Goal: Obtain resource: Download file/media

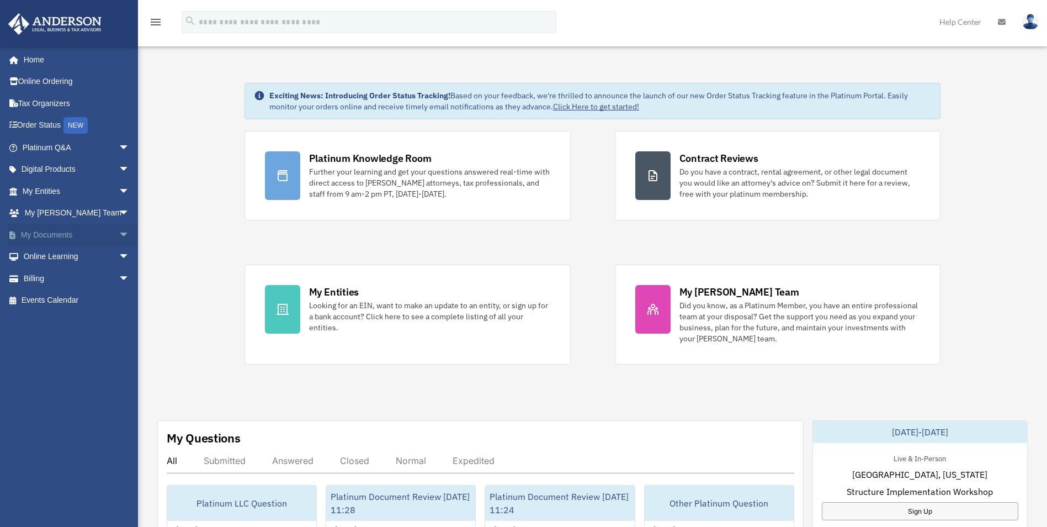
click at [80, 235] on link "My Documents arrow_drop_down" at bounding box center [77, 235] width 139 height 22
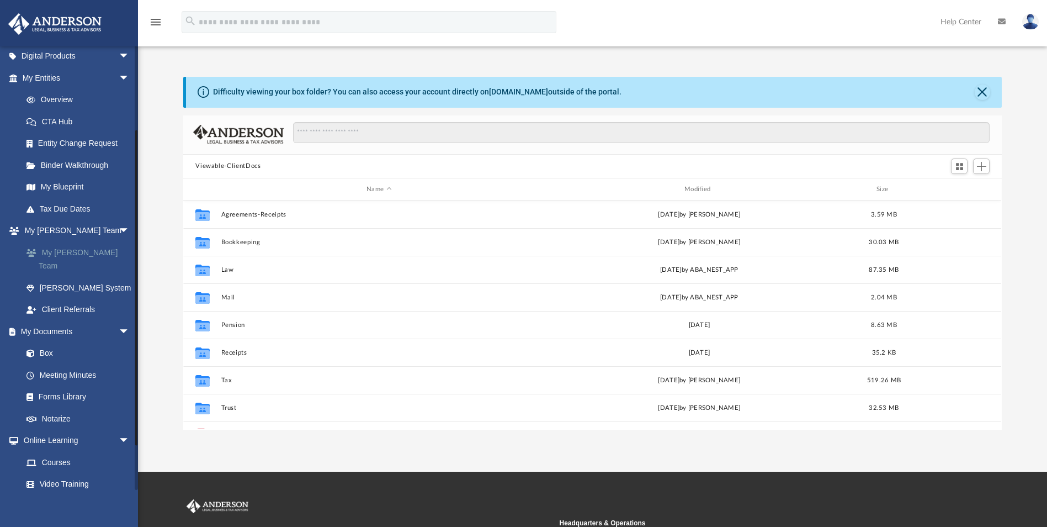
scroll to position [166, 0]
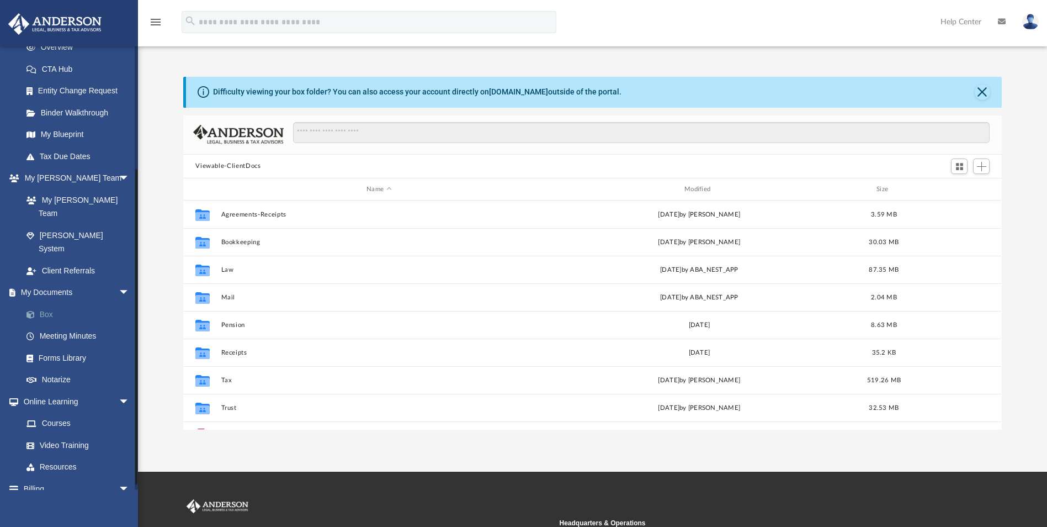
click at [38, 311] on span at bounding box center [36, 315] width 7 height 8
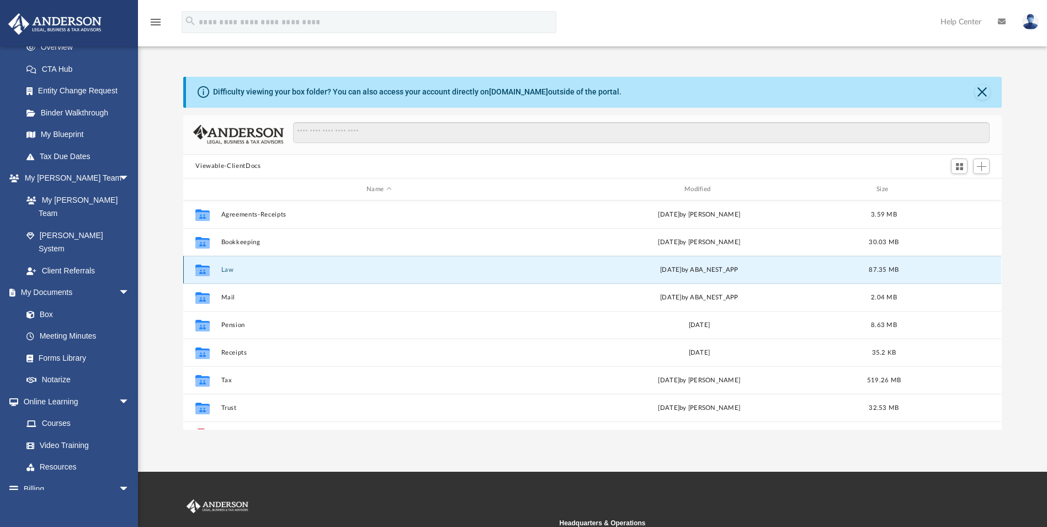
click at [224, 268] on button "Law" at bounding box center [379, 269] width 316 height 7
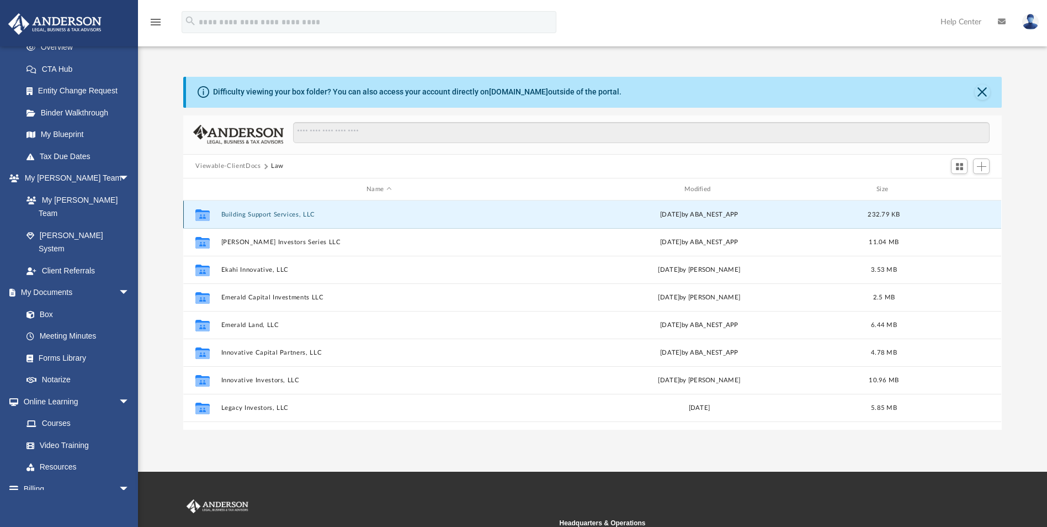
click at [273, 216] on button "Building Support Services, LLC" at bounding box center [379, 214] width 316 height 7
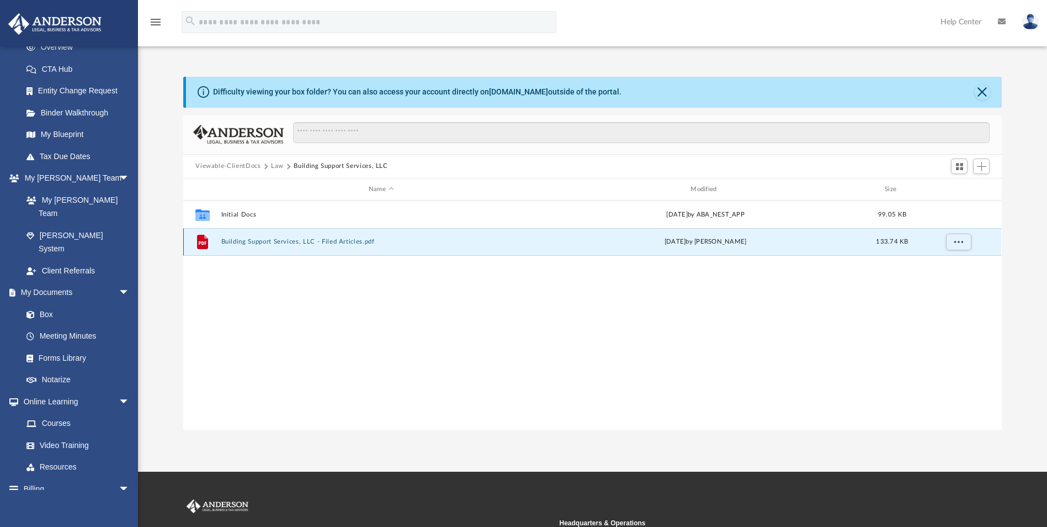
click at [269, 241] on button "Building Support Services, LLC - Filed Articles.pdf" at bounding box center [381, 242] width 320 height 7
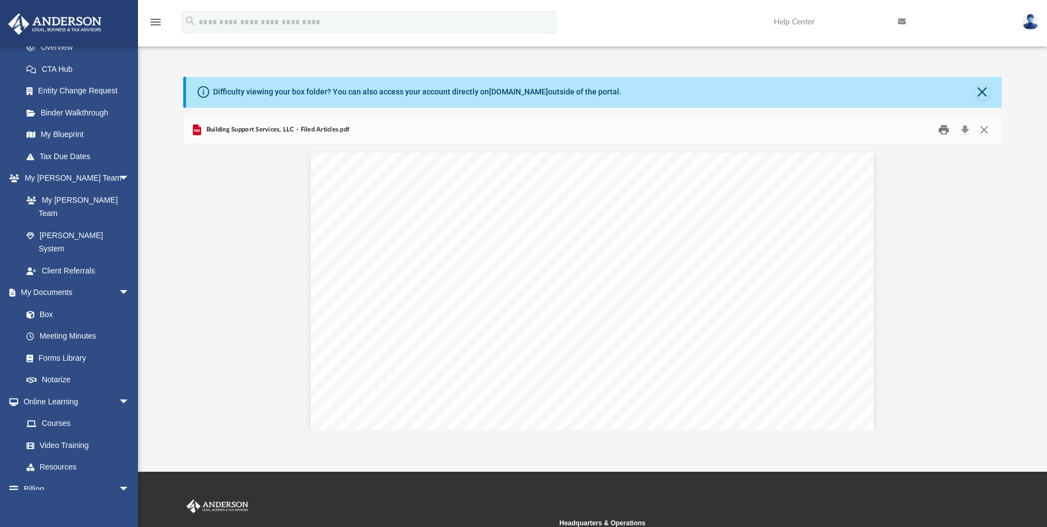
click at [944, 130] on button "Print" at bounding box center [944, 129] width 22 height 17
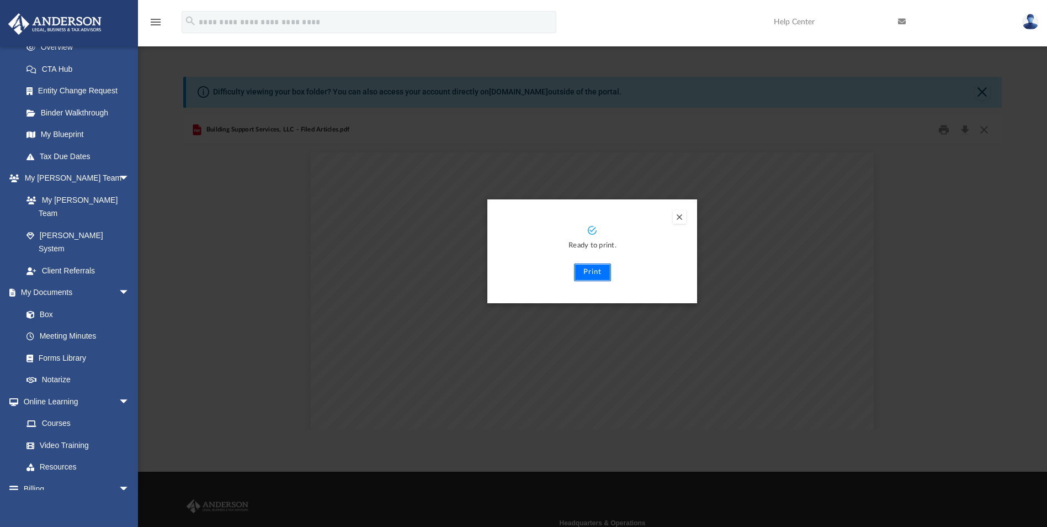
click at [595, 273] on button "Print" at bounding box center [592, 272] width 37 height 18
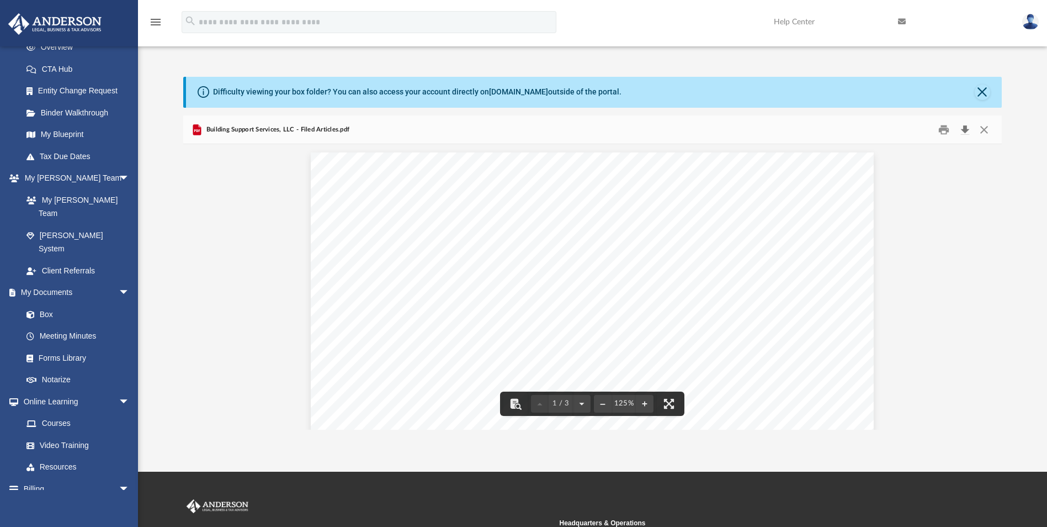
click at [964, 129] on button "Download" at bounding box center [965, 129] width 20 height 17
click at [979, 93] on button "Close" at bounding box center [982, 91] width 15 height 15
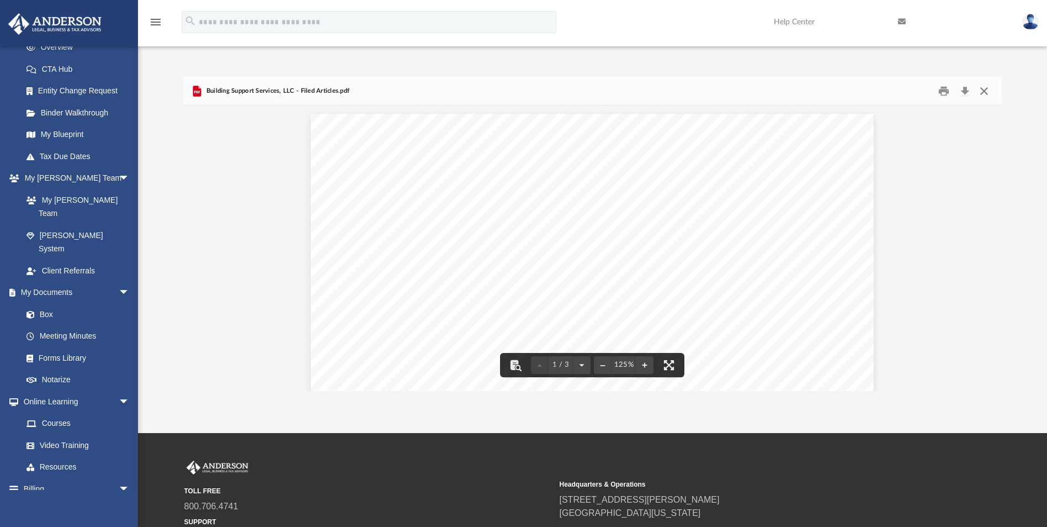
click at [986, 90] on button "Close" at bounding box center [984, 90] width 20 height 17
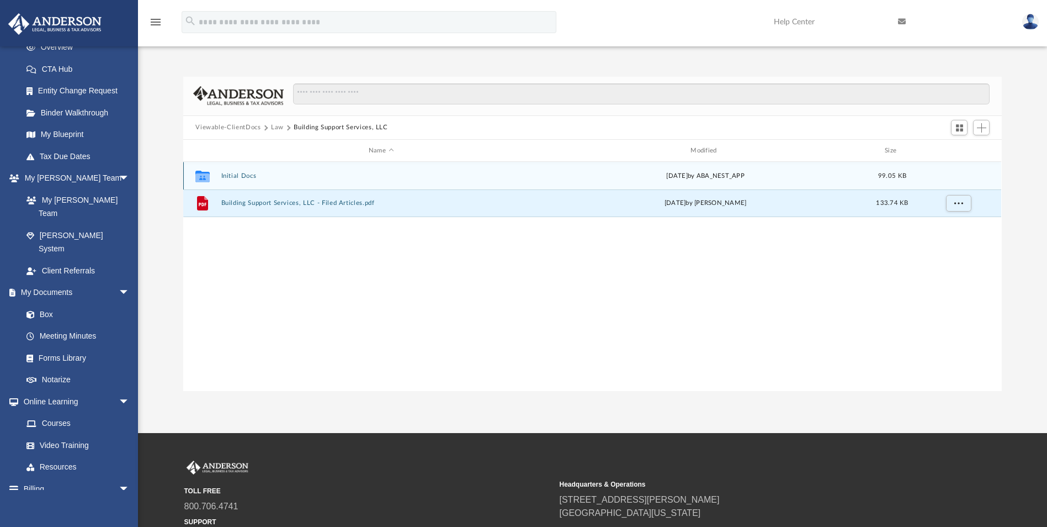
click at [240, 177] on button "Initial Docs" at bounding box center [381, 175] width 320 height 7
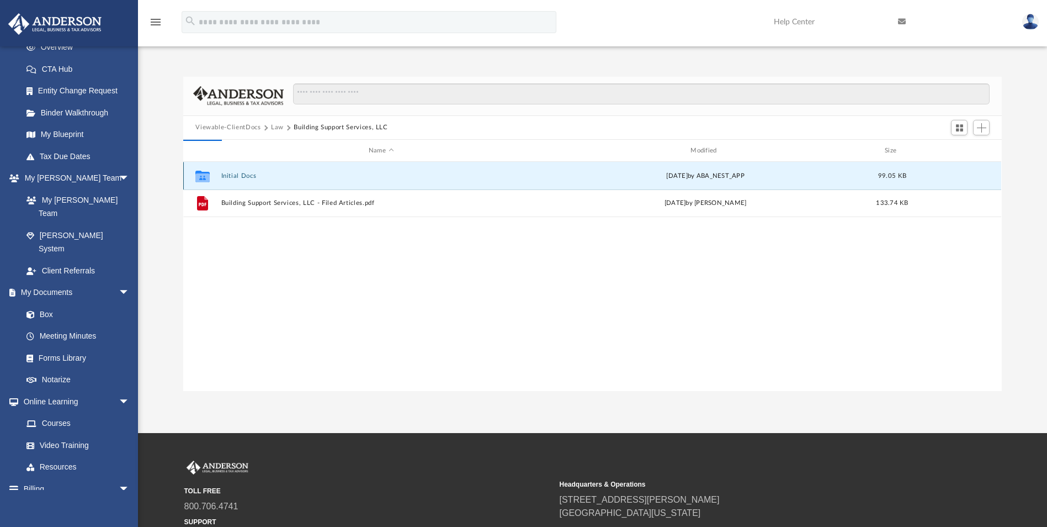
click at [240, 177] on button "Initial Docs" at bounding box center [381, 175] width 320 height 7
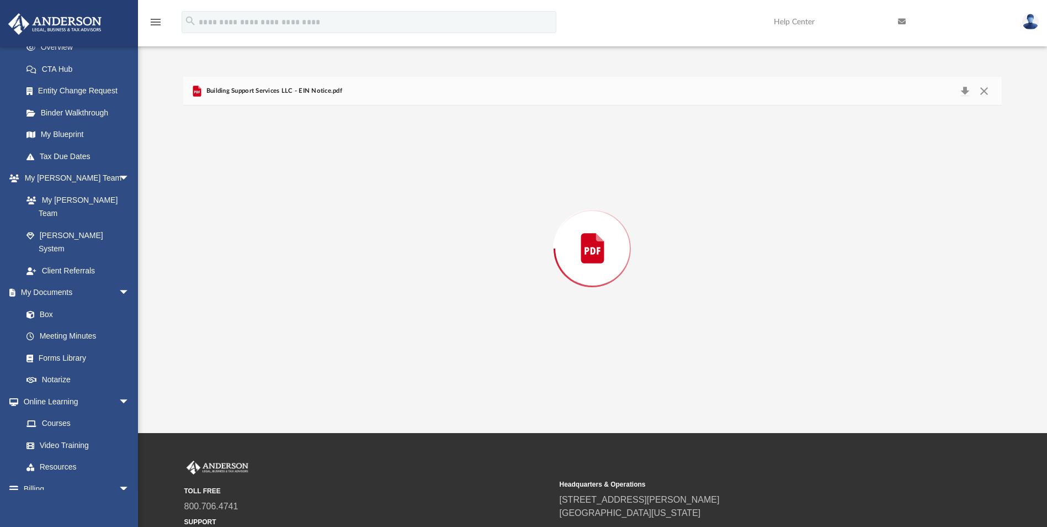
click at [240, 177] on div "Preview" at bounding box center [592, 247] width 818 height 285
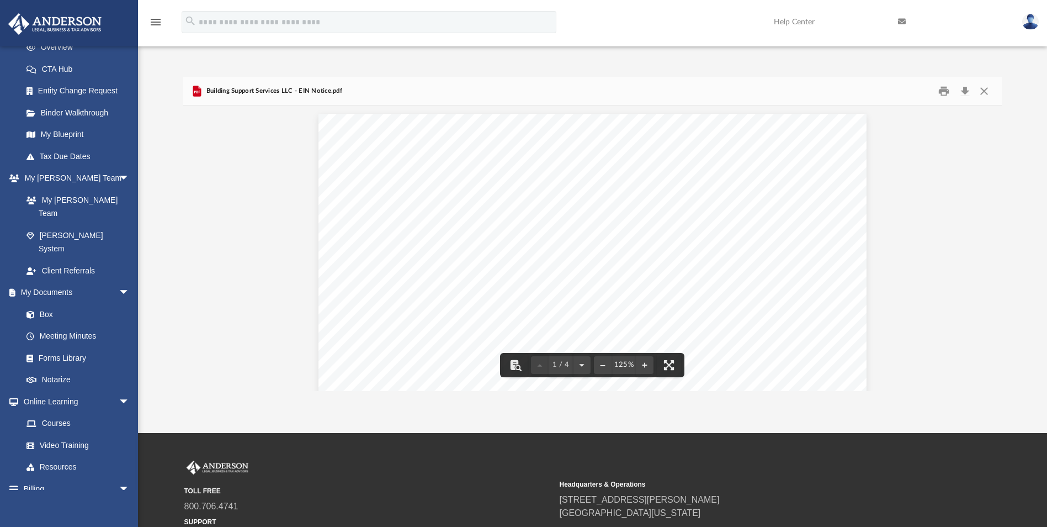
click at [258, 92] on span "Building Support Services LLC - EIN Notice.pdf" at bounding box center [273, 91] width 138 height 10
click at [947, 91] on button "Print" at bounding box center [944, 90] width 22 height 17
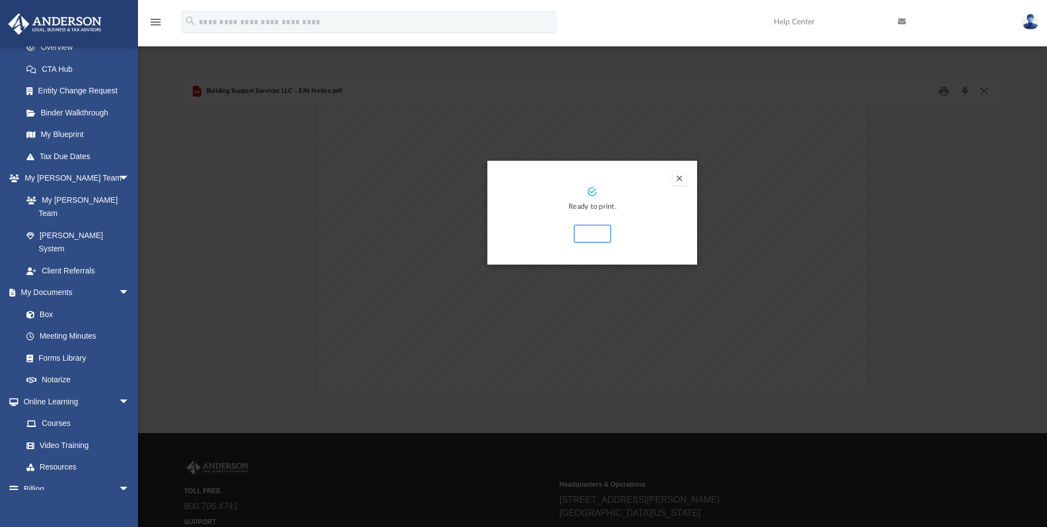
click at [678, 177] on button "Preview" at bounding box center [679, 178] width 13 height 13
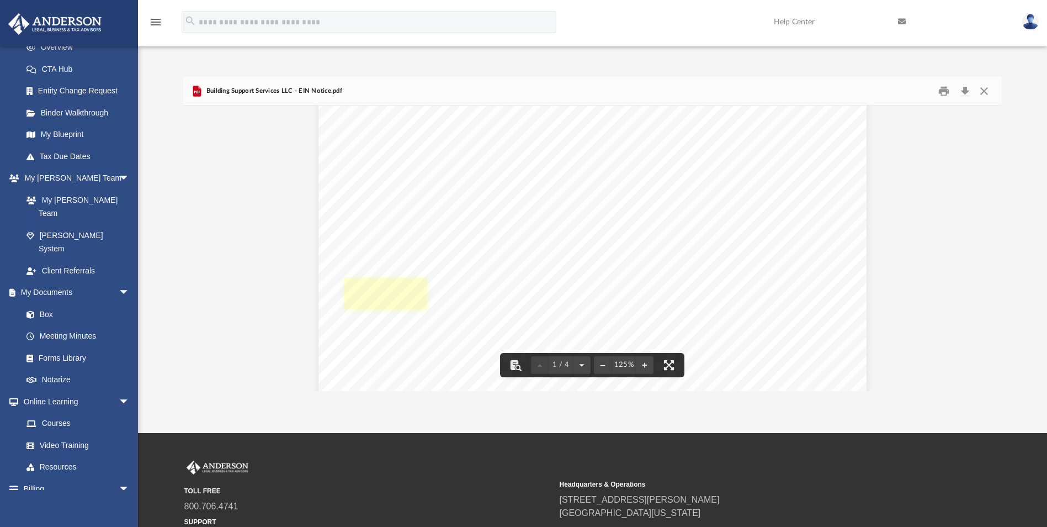
click at [376, 289] on link "Page 1" at bounding box center [386, 293] width 83 height 31
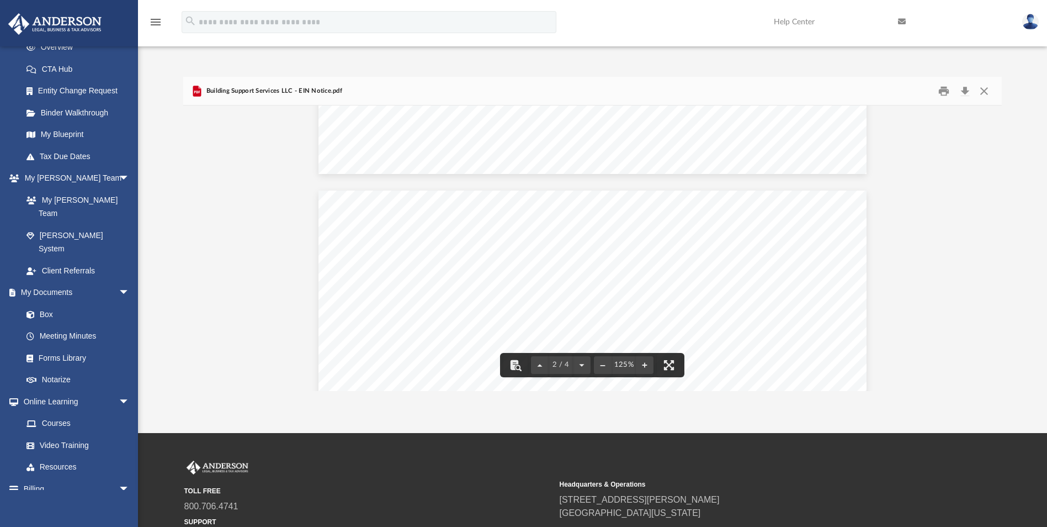
scroll to position [663, 0]
click at [965, 91] on button "Download" at bounding box center [965, 90] width 20 height 17
